Goal: Navigation & Orientation: Find specific page/section

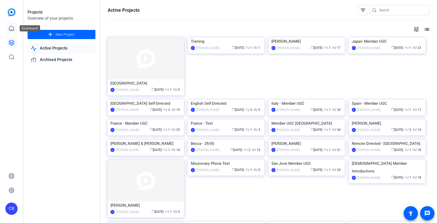
click at [11, 32] on link at bounding box center [11, 28] width 12 height 12
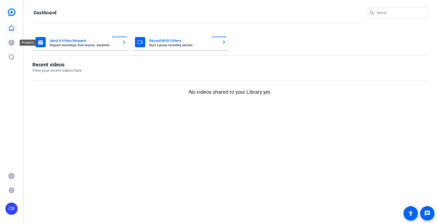
click at [10, 40] on icon at bounding box center [11, 43] width 6 height 6
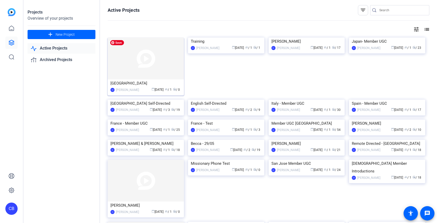
click at [146, 55] on img at bounding box center [146, 58] width 76 height 42
